Goal: Transaction & Acquisition: Subscribe to service/newsletter

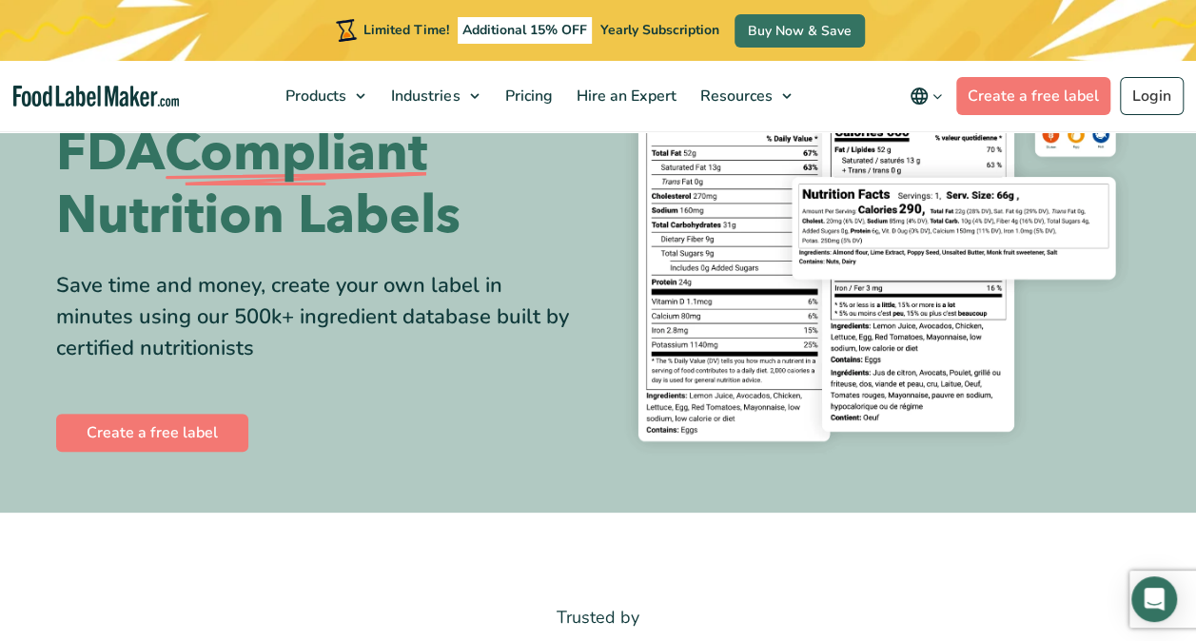
scroll to position [95, 0]
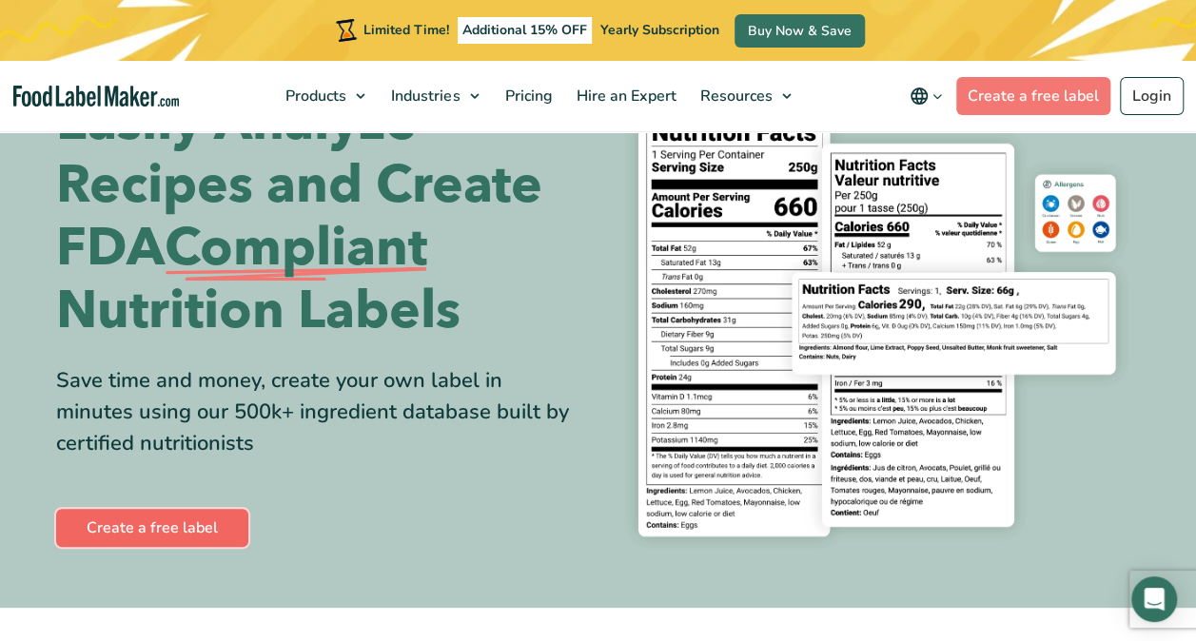
click at [128, 525] on link "Create a free label" at bounding box center [152, 528] width 192 height 38
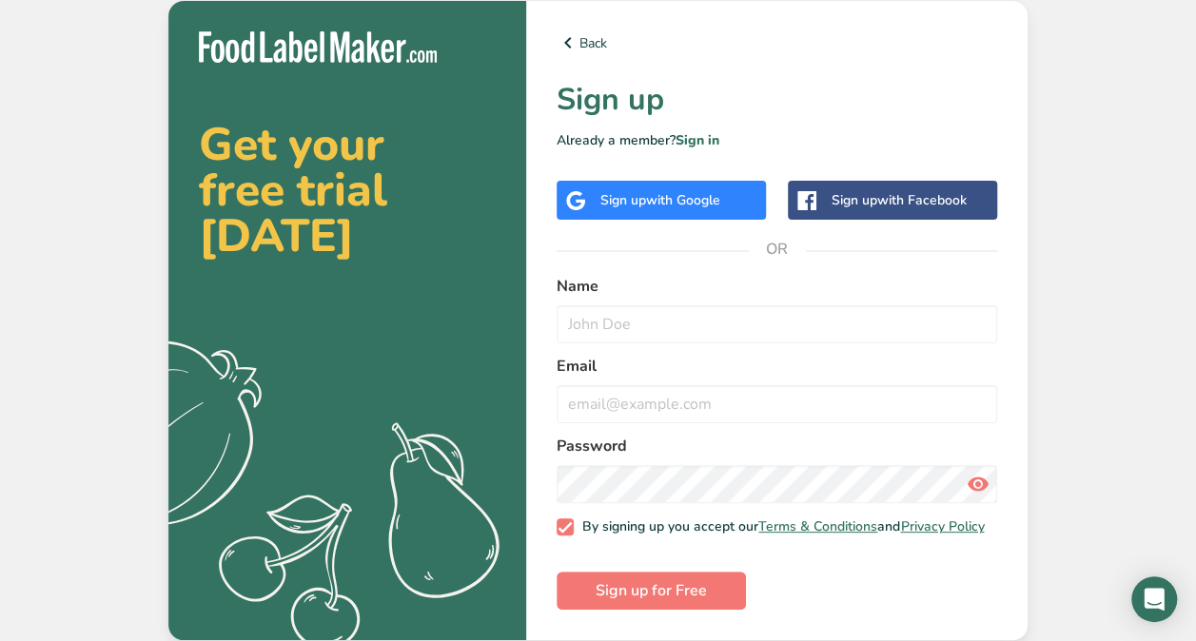
scroll to position [4, 0]
